Goal: Transaction & Acquisition: Purchase product/service

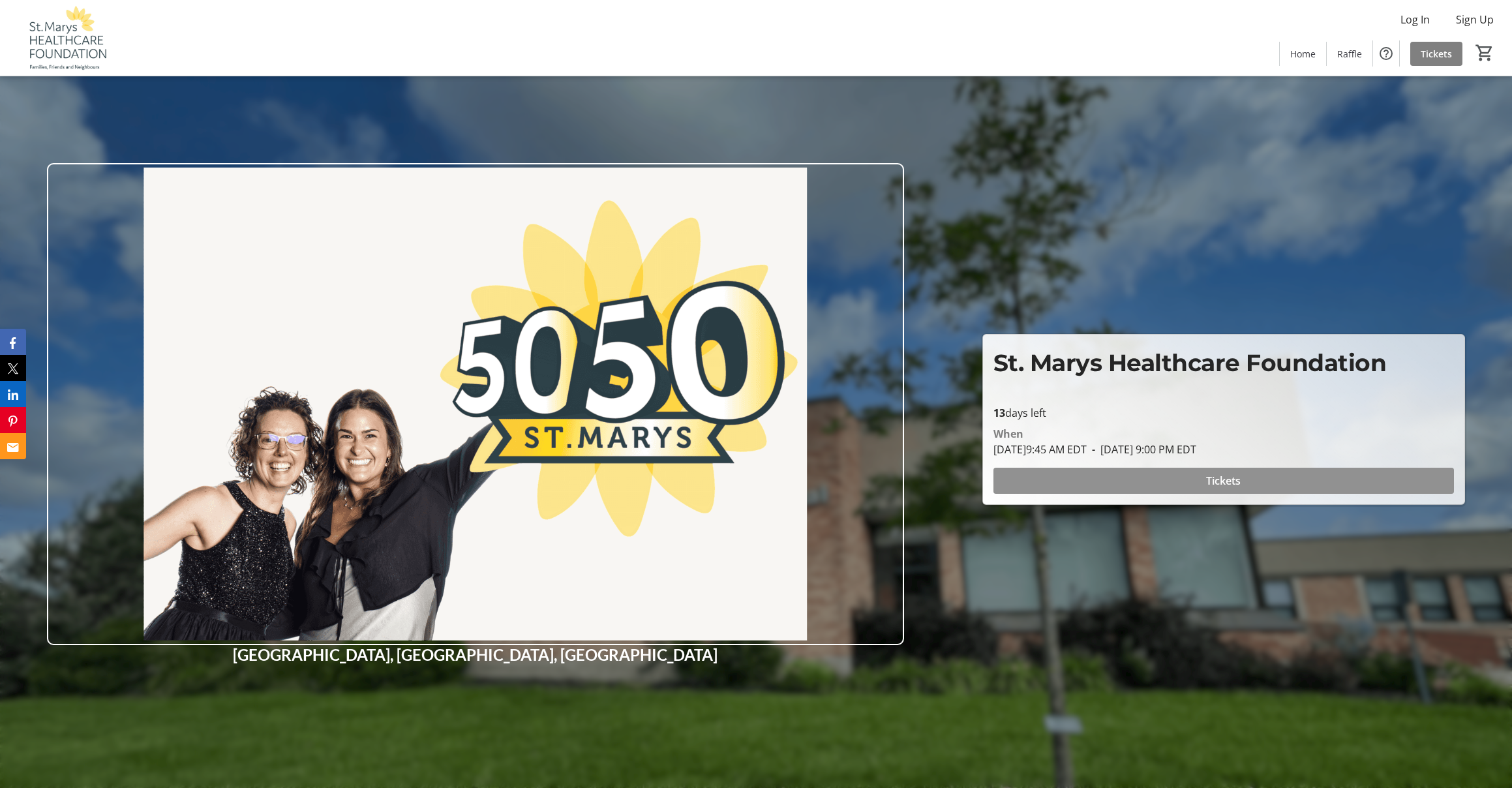
click at [1240, 482] on span "Tickets" at bounding box center [1224, 481] width 35 height 16
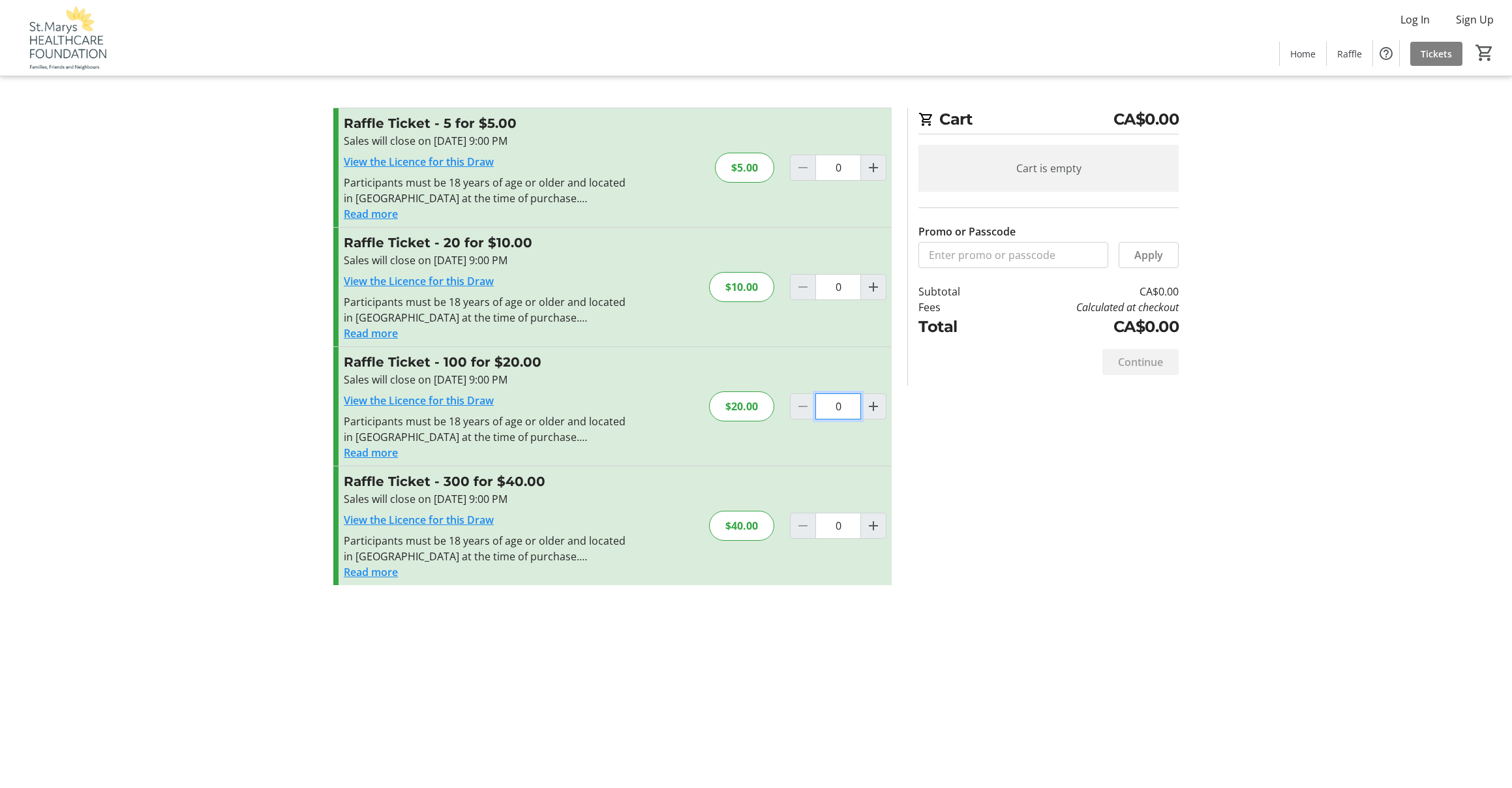
click at [847, 407] on input "0" at bounding box center [839, 407] width 46 height 26
type input "1"
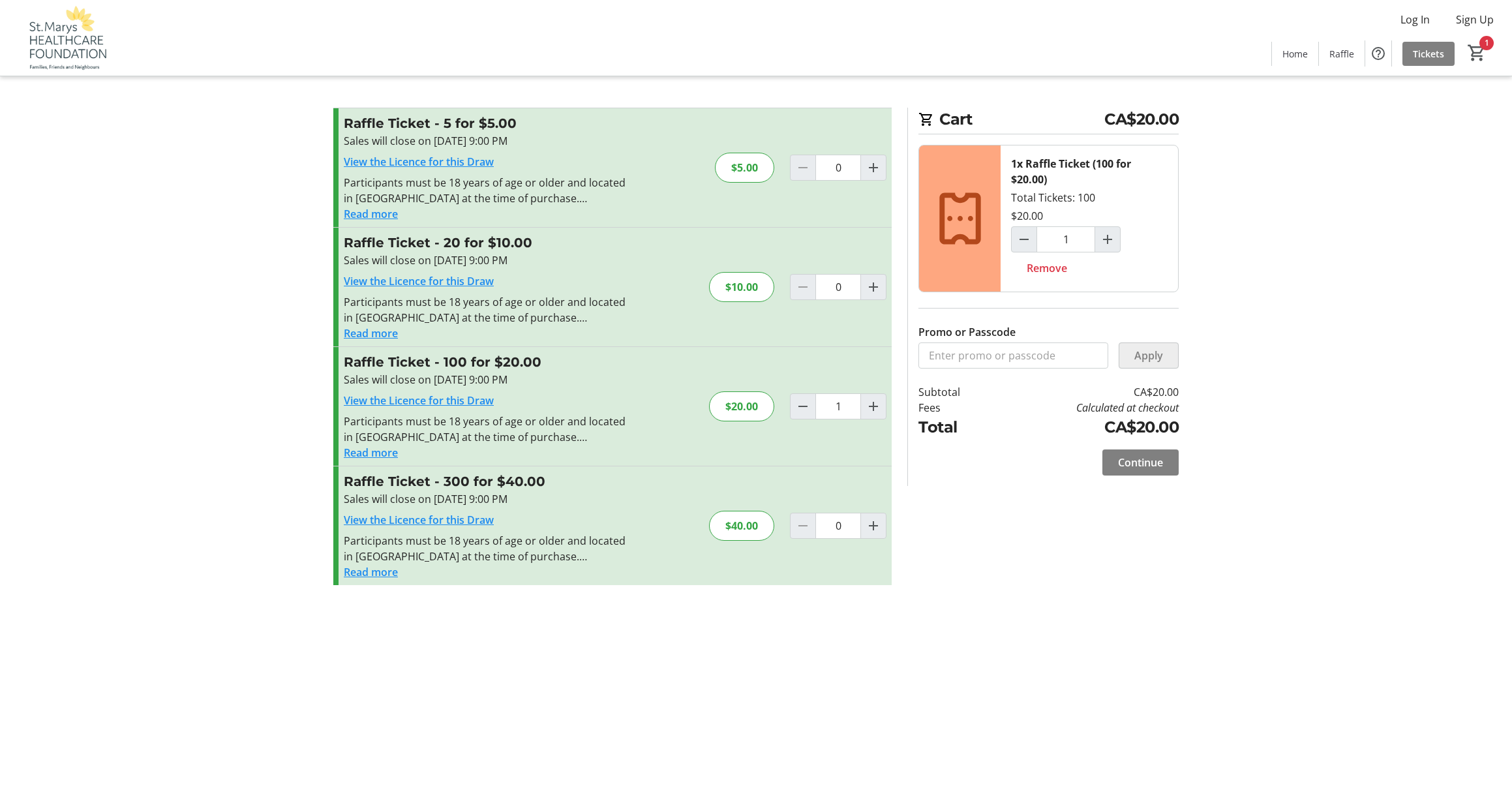
click at [1151, 358] on span "Apply" at bounding box center [1149, 355] width 28 height 16
click at [1140, 464] on span "Continue" at bounding box center [1140, 462] width 45 height 16
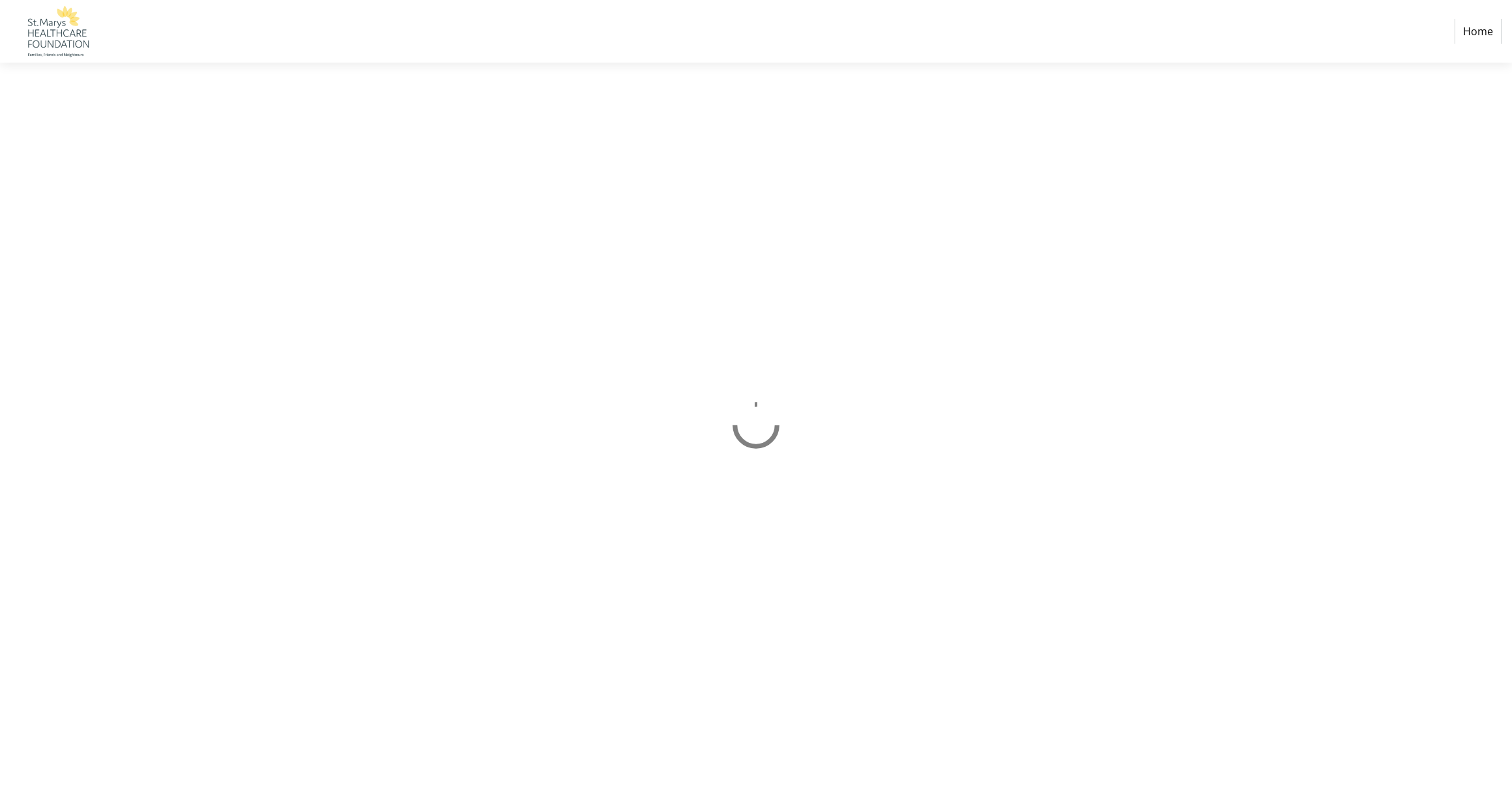
select select "CA"
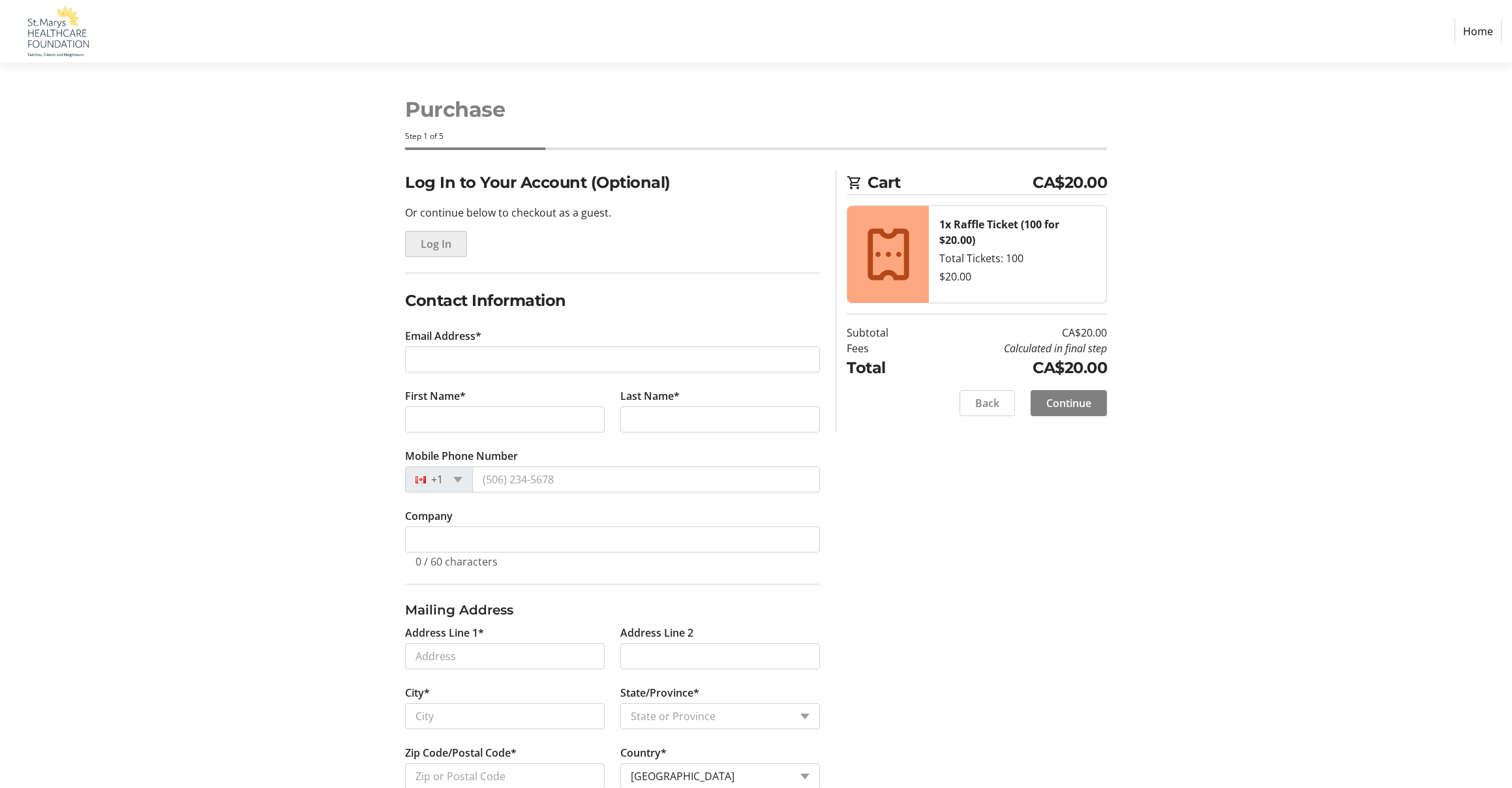
click at [437, 242] on span "Log In" at bounding box center [436, 244] width 31 height 16
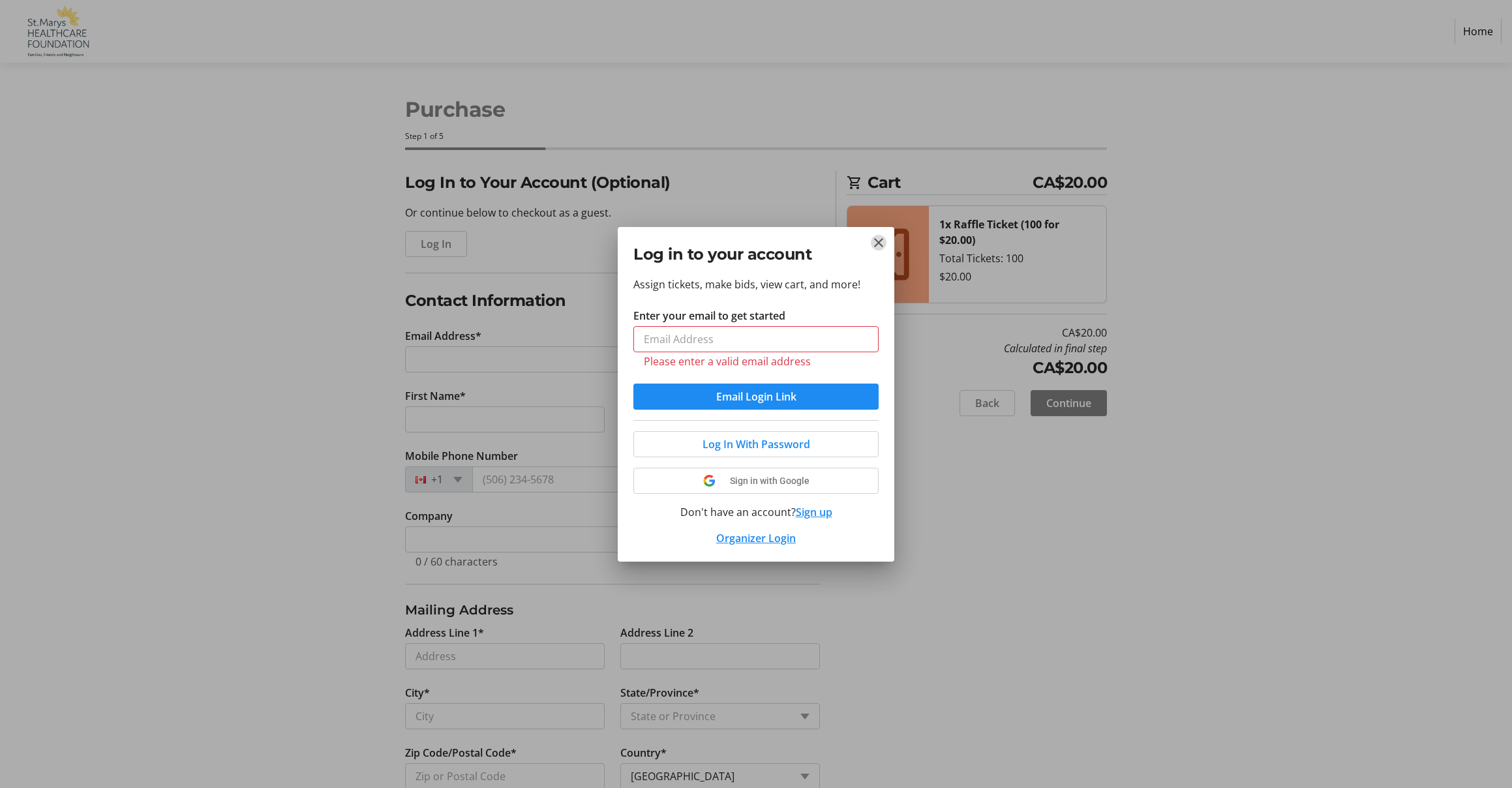
click at [886, 247] on mat-icon "Close" at bounding box center [878, 243] width 16 height 16
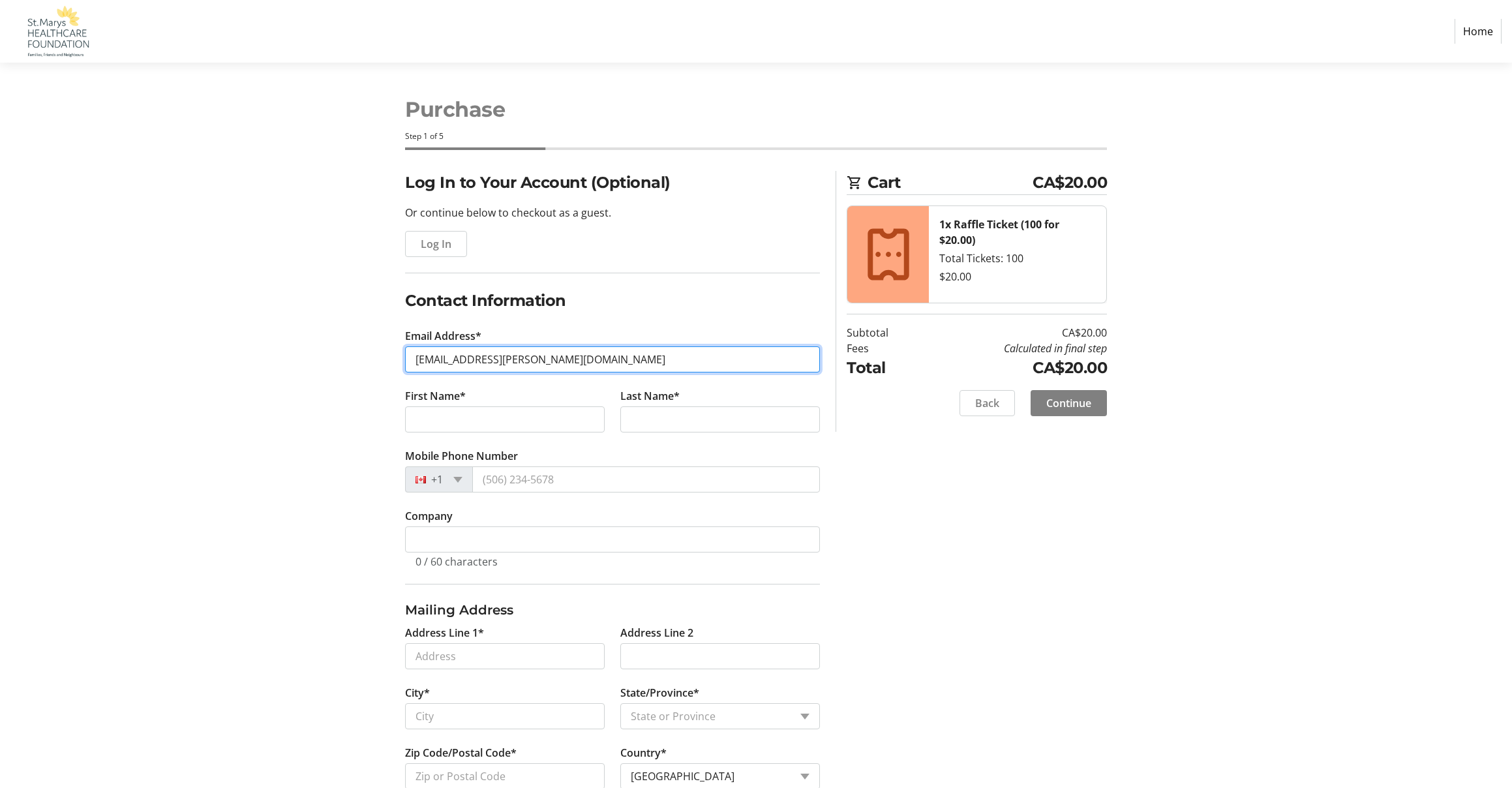
type input "[EMAIL_ADDRESS][PERSON_NAME][DOMAIN_NAME]"
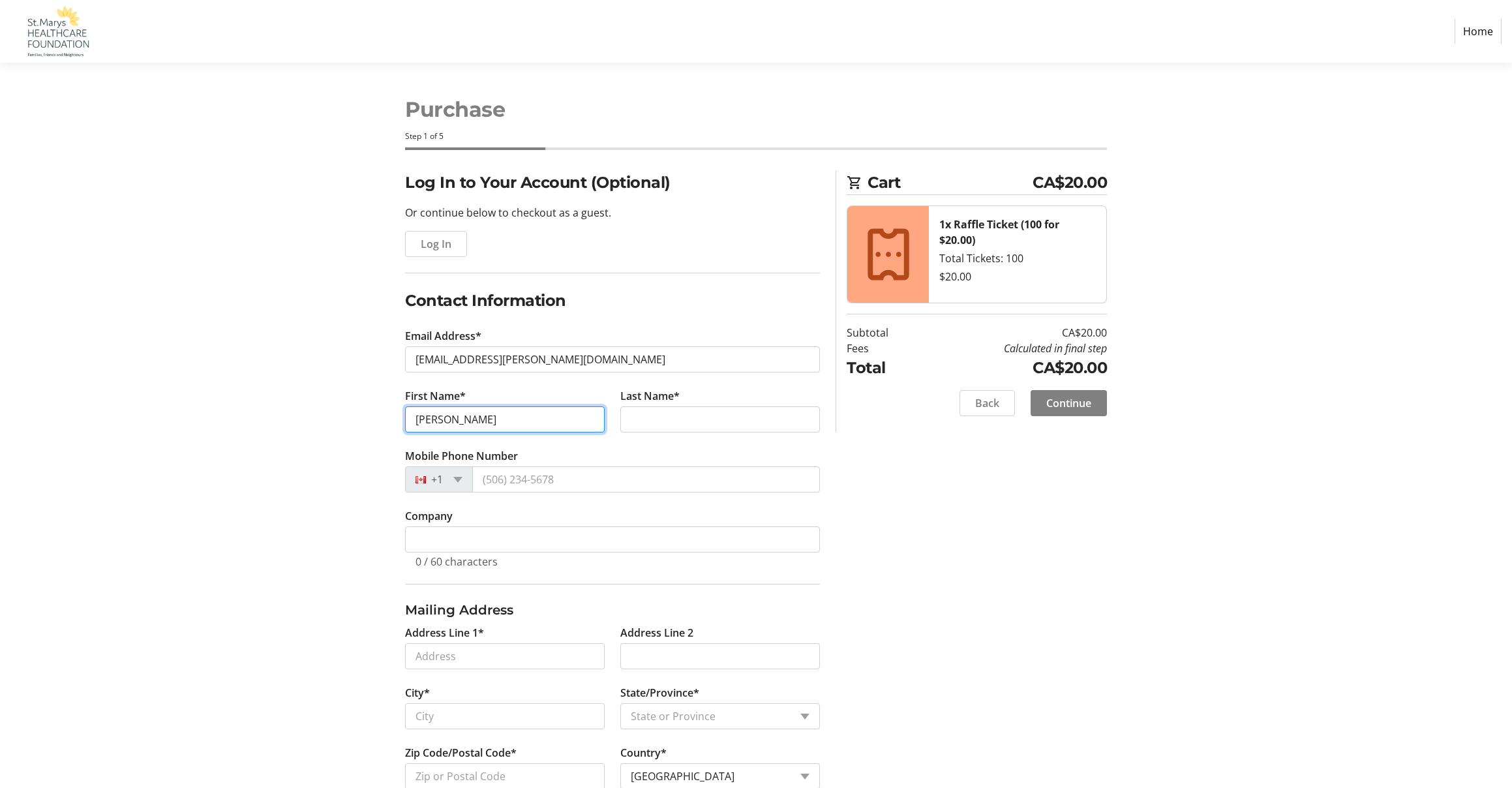
type input "[PERSON_NAME]"
click at [662, 402] on label "Last Name*" at bounding box center [650, 396] width 59 height 16
click at [662, 407] on input "Last Name*" at bounding box center [720, 420] width 199 height 26
type input "[PERSON_NAME]"
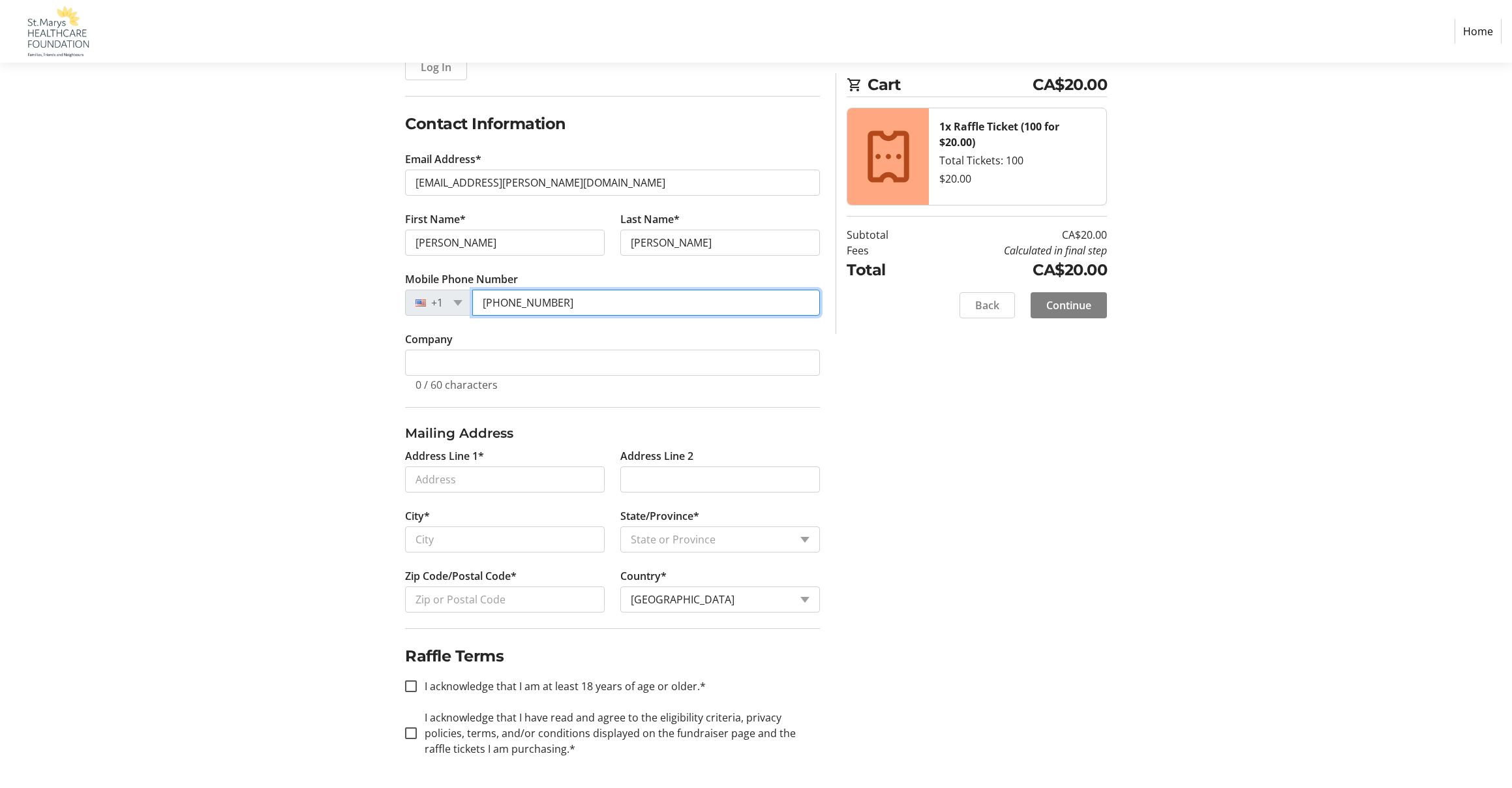
scroll to position [177, 0]
click at [557, 306] on input "(521) 927-6" at bounding box center [646, 303] width 347 height 26
type input "5"
type input "[PHONE_NUMBER]"
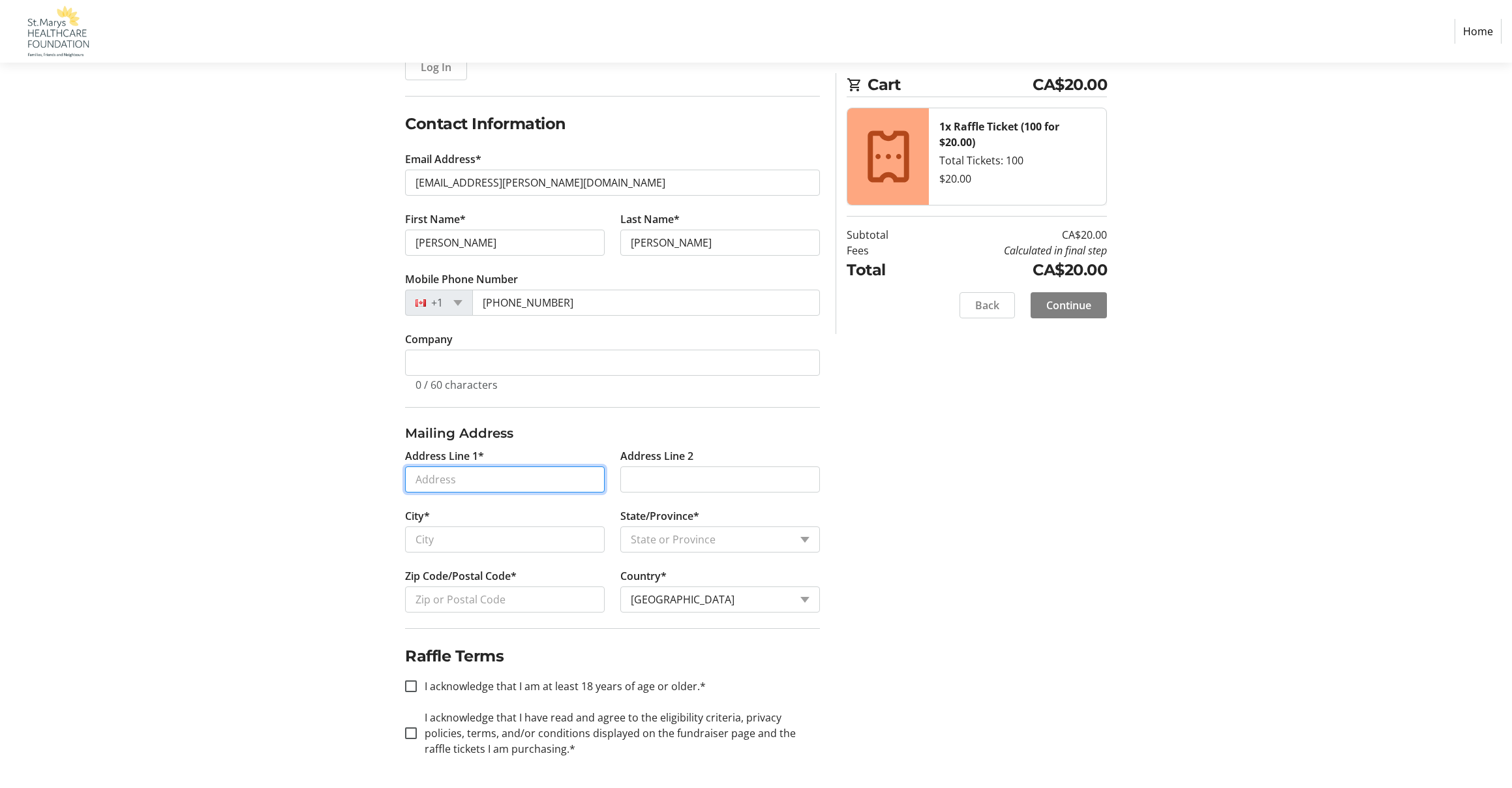
scroll to position [177, 0]
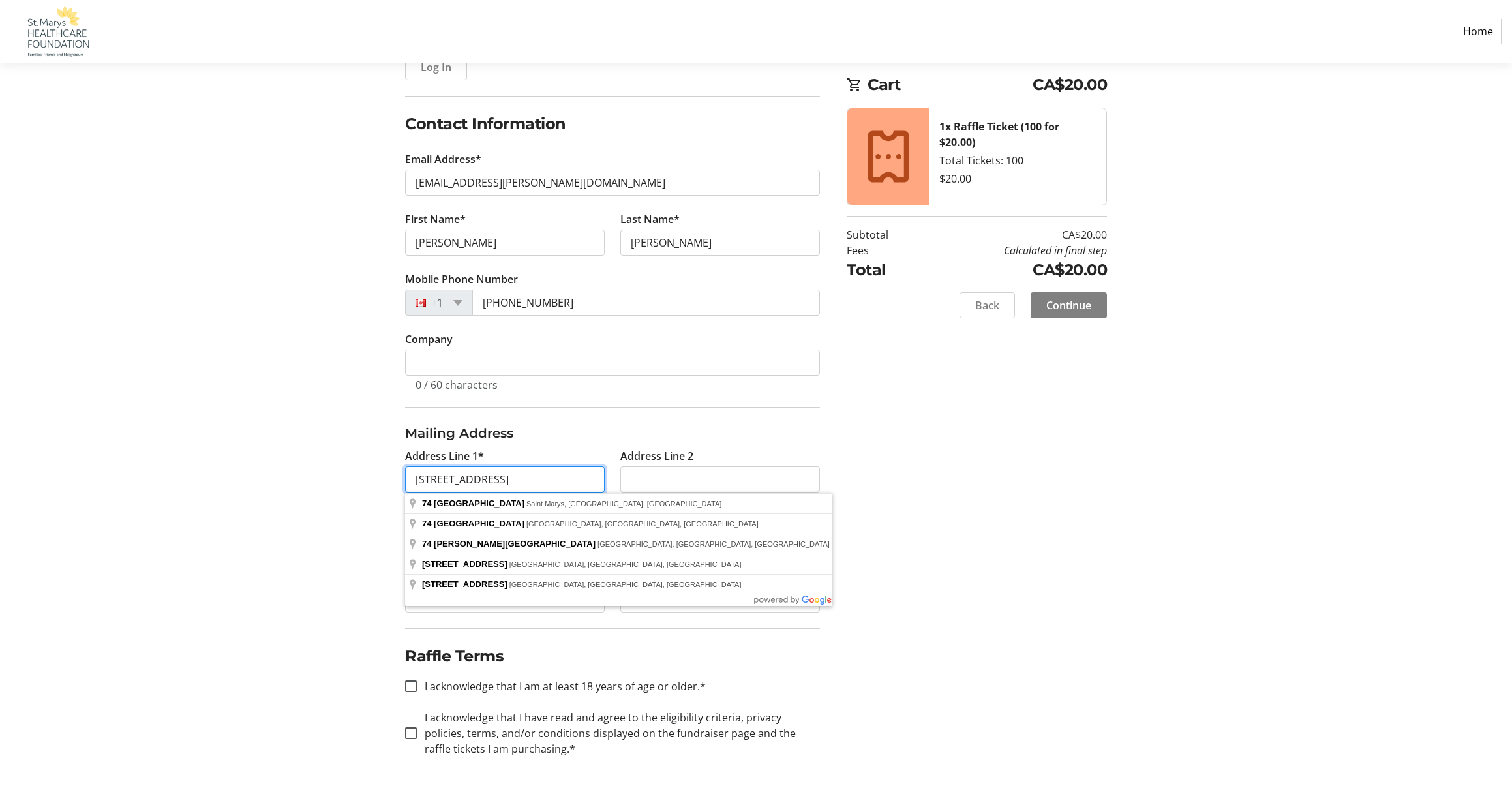
type input "[STREET_ADDRESS]"
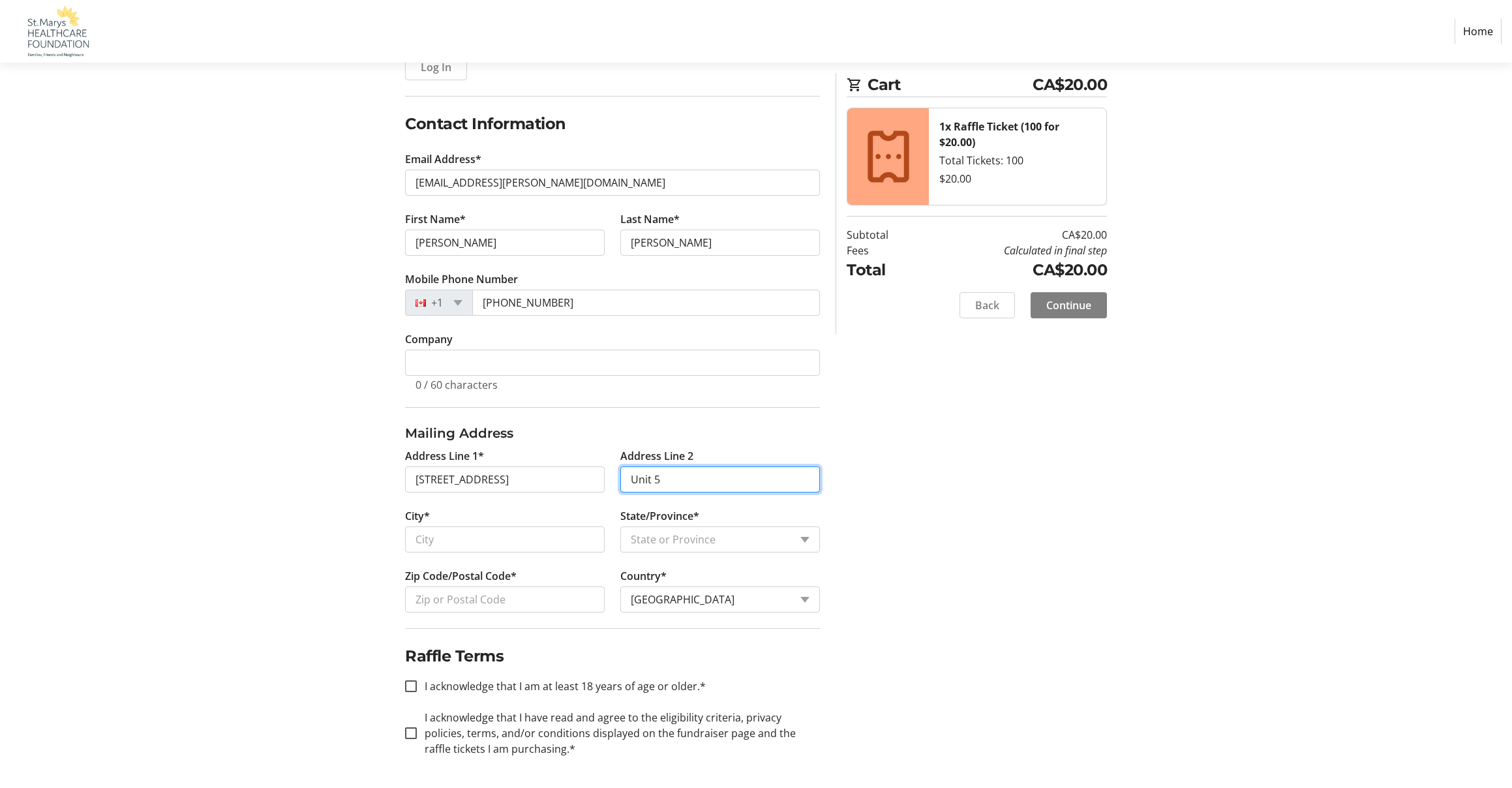
type input "Unit 5"
type input "Sy. Marys"
select select "ON"
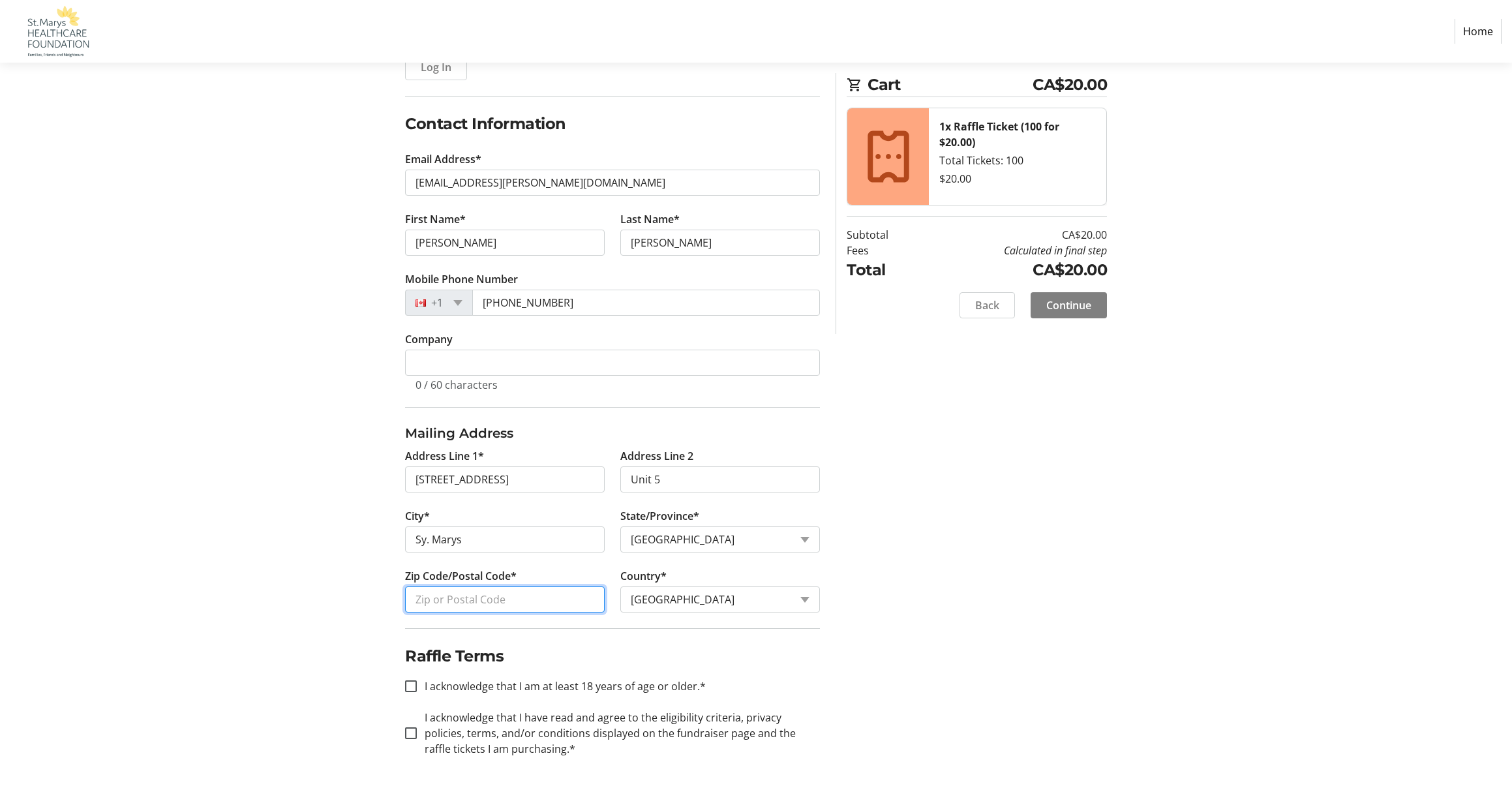
type input "B"
type input "N4X 0A9"
click at [410, 683] on input "I acknowledge that I am at least 18 years of age or older.*" at bounding box center [411, 686] width 12 height 12
checkbox input "true"
click at [1075, 298] on span "Continue" at bounding box center [1069, 305] width 45 height 16
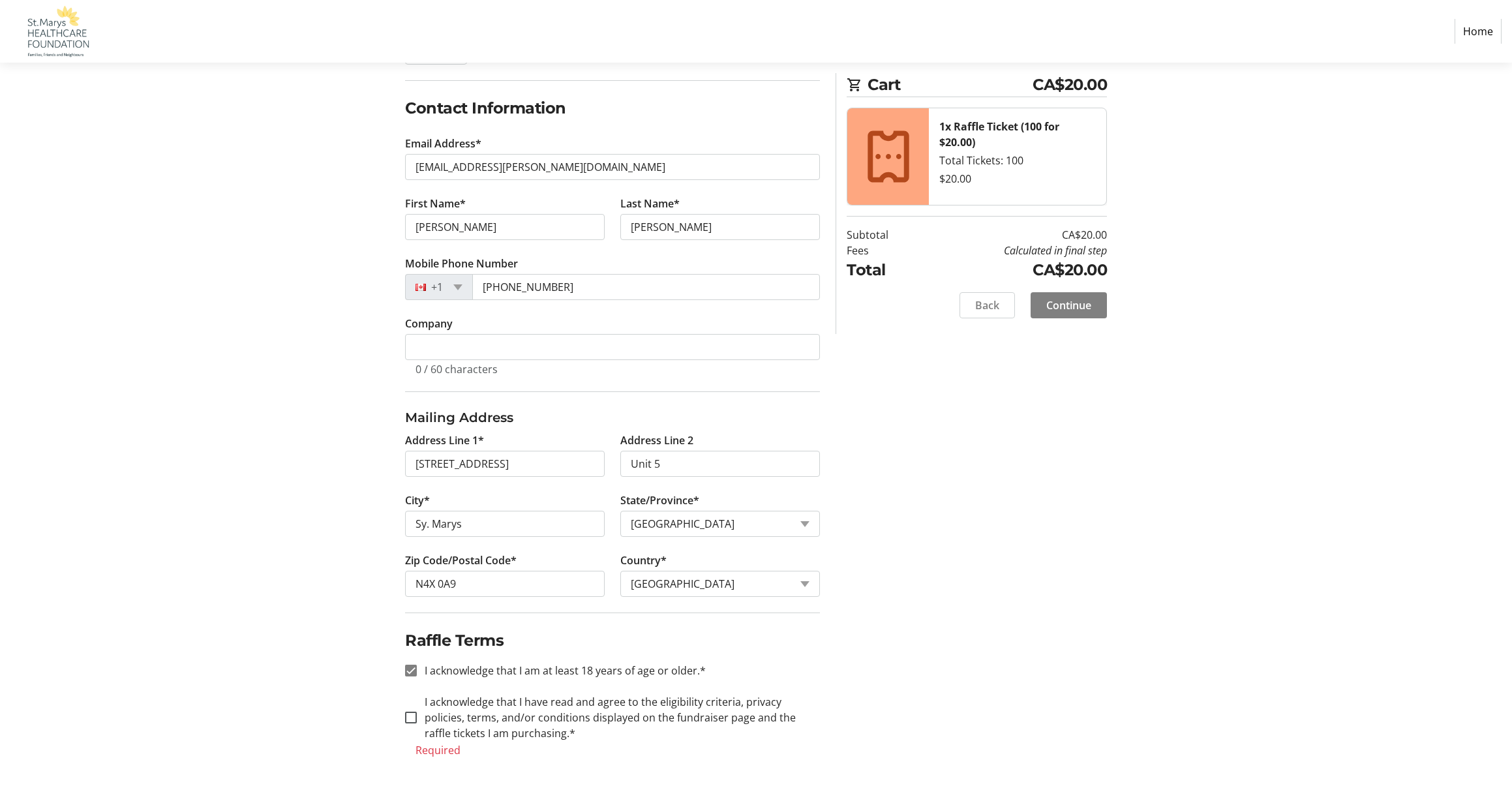
scroll to position [192, 0]
click at [414, 719] on input "I acknowledge that I have read and agree to the eligibility criteria, privacy p…" at bounding box center [411, 717] width 12 height 12
checkbox input "true"
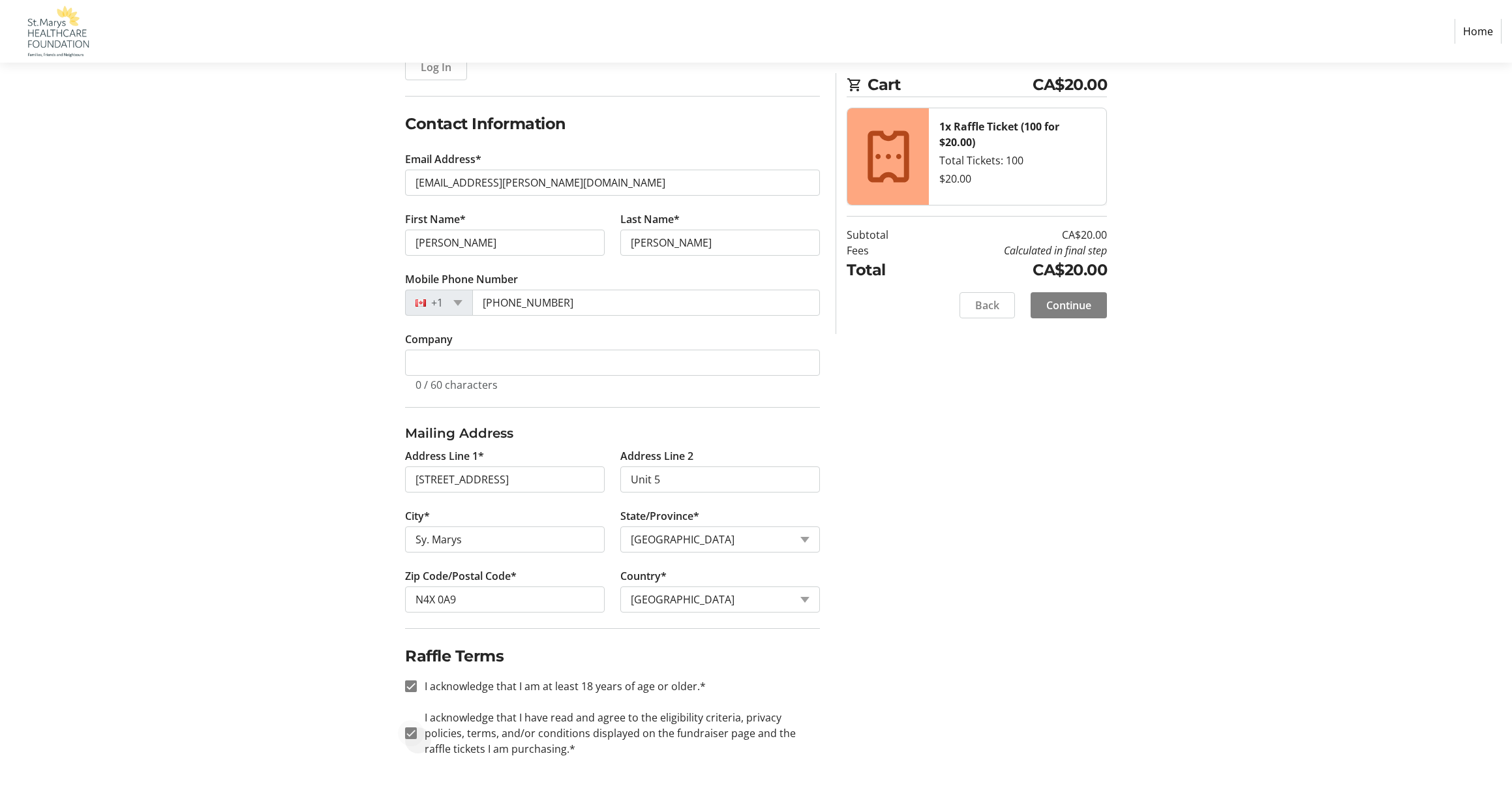
scroll to position [177, 0]
click at [1068, 298] on span "Continue" at bounding box center [1069, 305] width 45 height 16
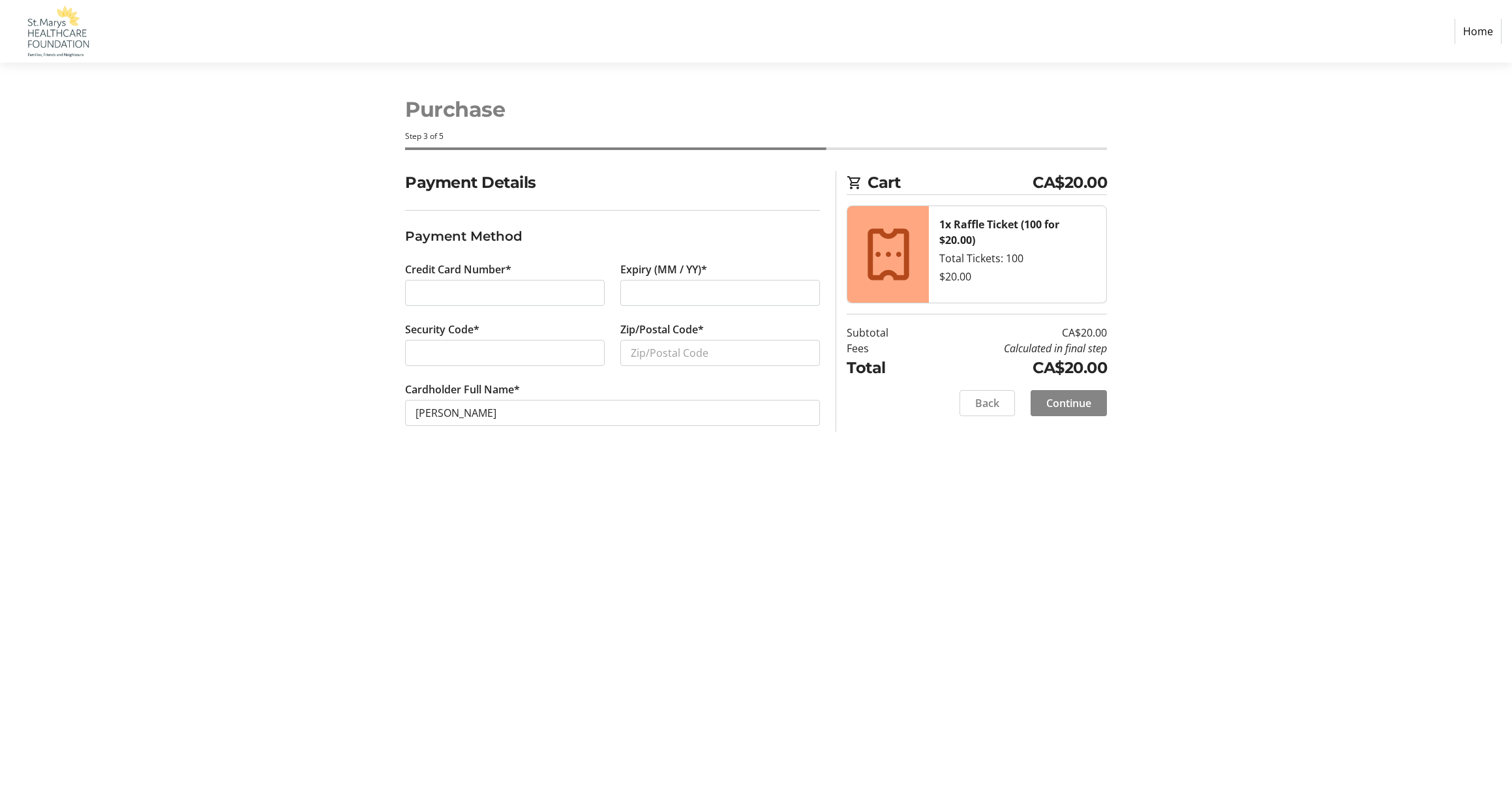
click at [1055, 399] on span "Continue" at bounding box center [1069, 403] width 45 height 16
click at [689, 361] on input "Zip/Postal Code*" at bounding box center [720, 353] width 199 height 26
type input "N4X 0A9"
click at [1083, 400] on span "Continue" at bounding box center [1069, 403] width 45 height 16
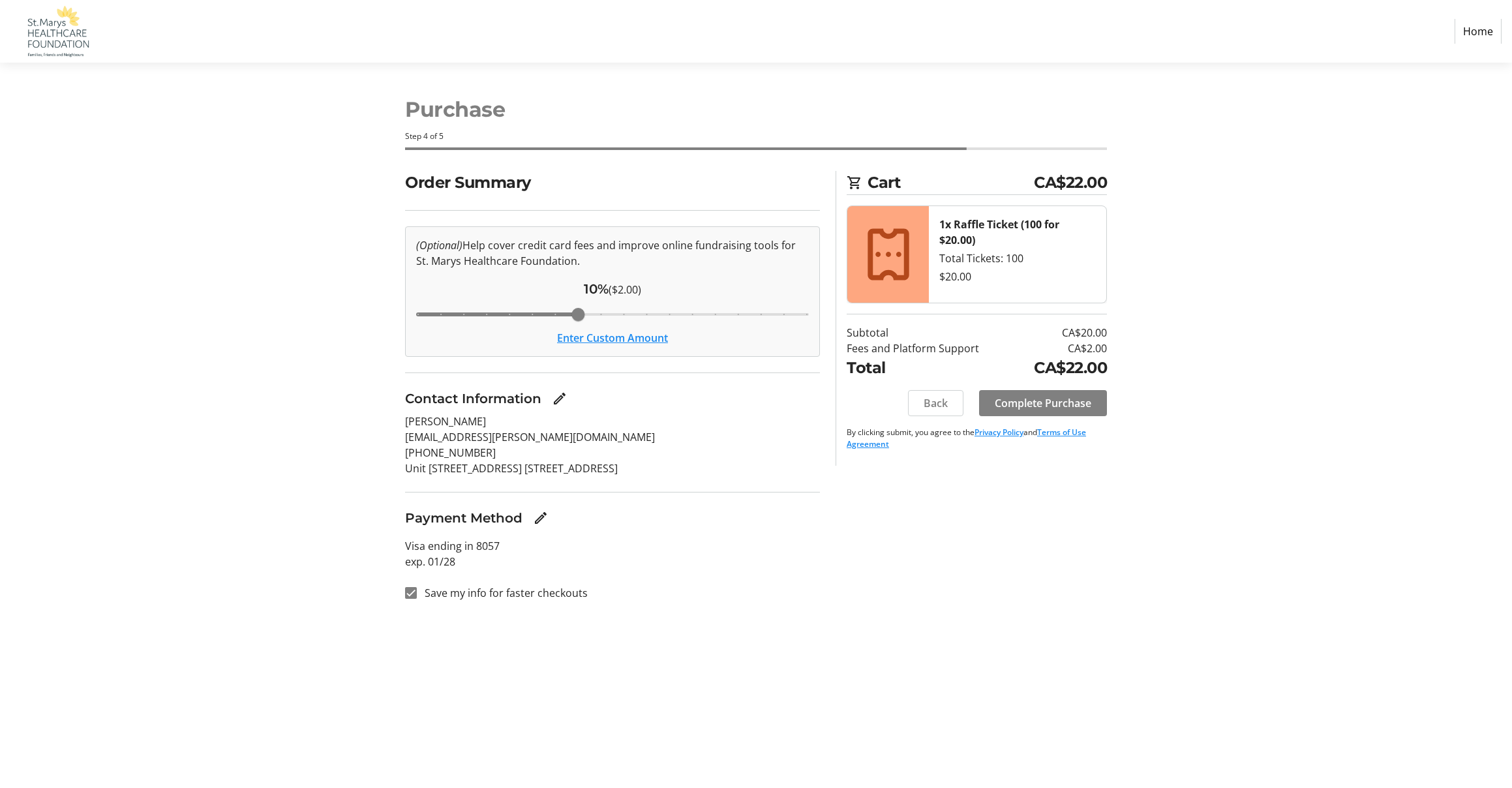
click at [530, 468] on p "Unit [STREET_ADDRESS] [STREET_ADDRESS]" at bounding box center [612, 468] width 415 height 16
click at [931, 400] on span "Back" at bounding box center [935, 403] width 24 height 16
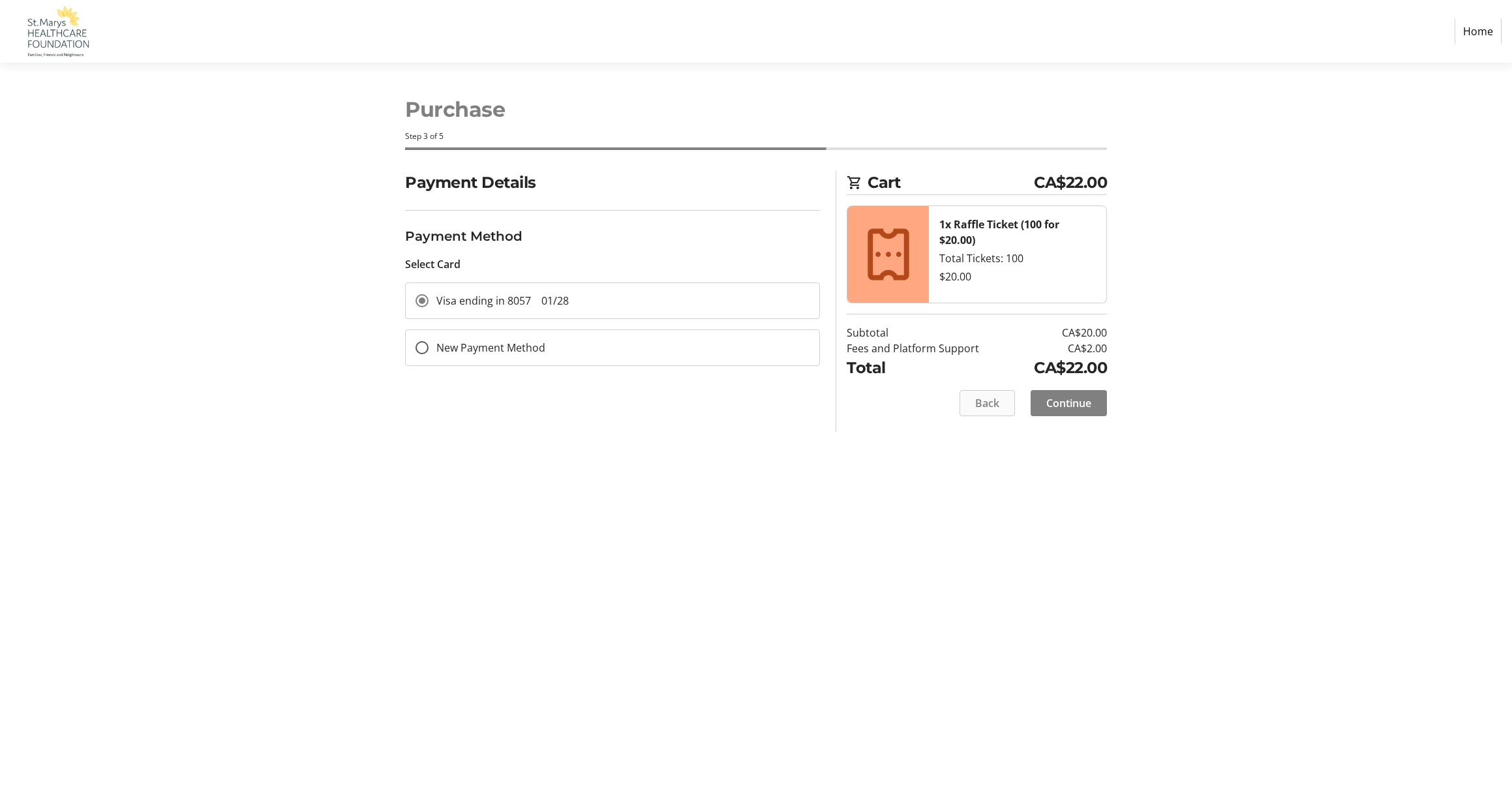
click at [990, 400] on span "Back" at bounding box center [987, 403] width 24 height 16
select select "ON"
select select "CA"
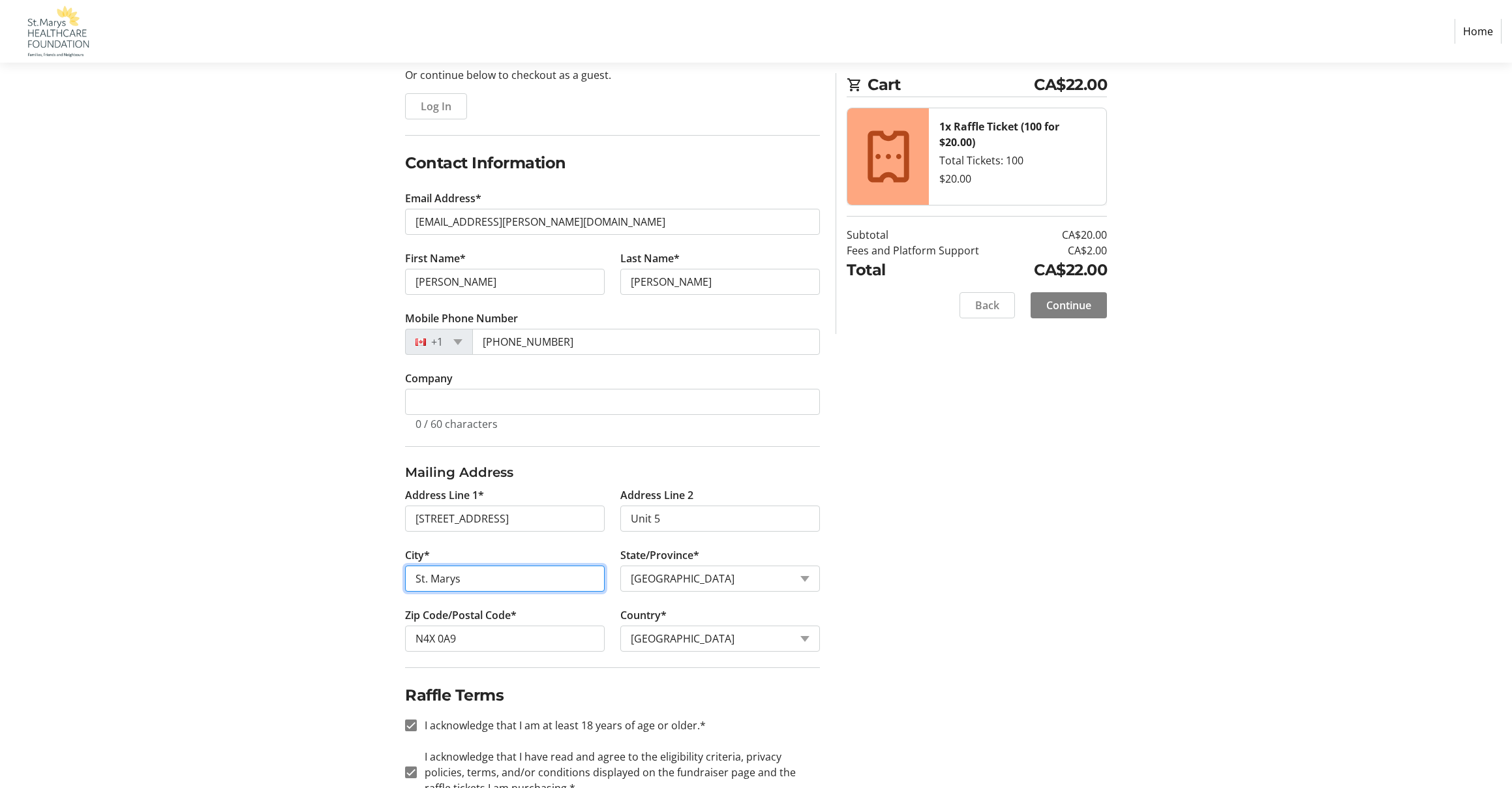
scroll to position [136, 0]
type input "St. Marys"
click at [1069, 309] on span "Continue" at bounding box center [1069, 305] width 45 height 16
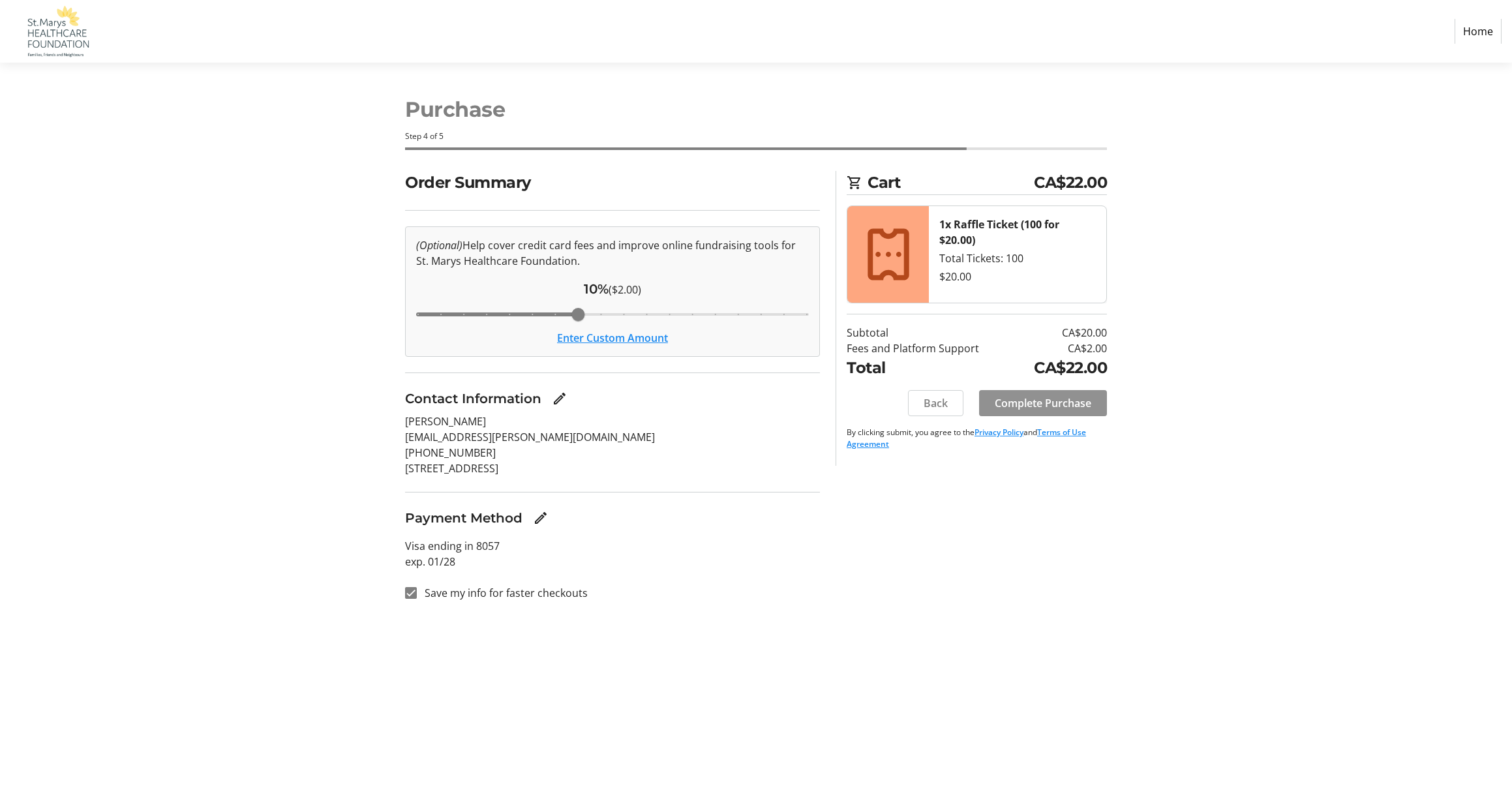
click at [1051, 403] on span "Complete Purchase" at bounding box center [1043, 403] width 97 height 16
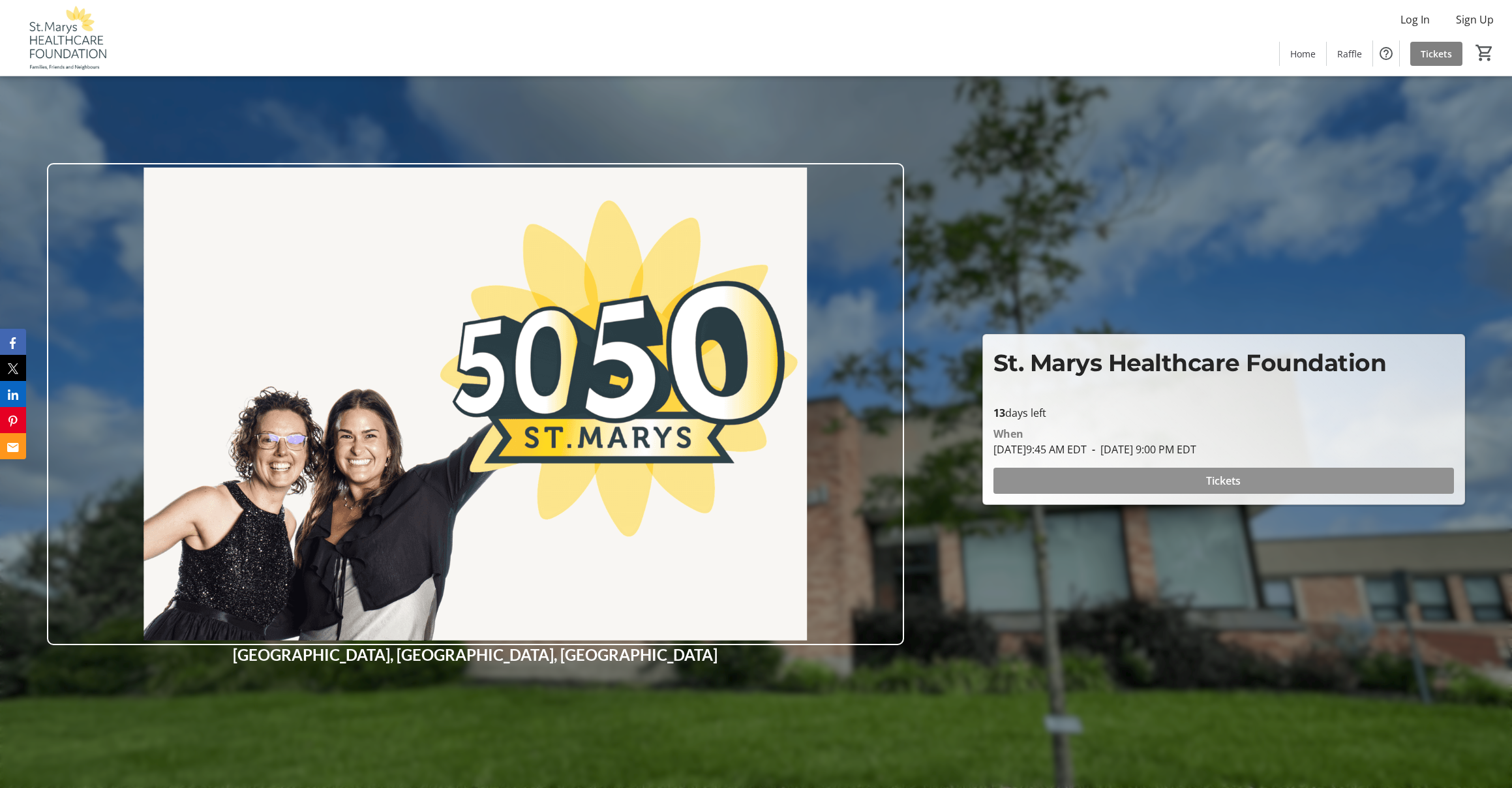
click at [1224, 481] on span "Tickets" at bounding box center [1224, 481] width 35 height 16
